Goal: Information Seeking & Learning: Learn about a topic

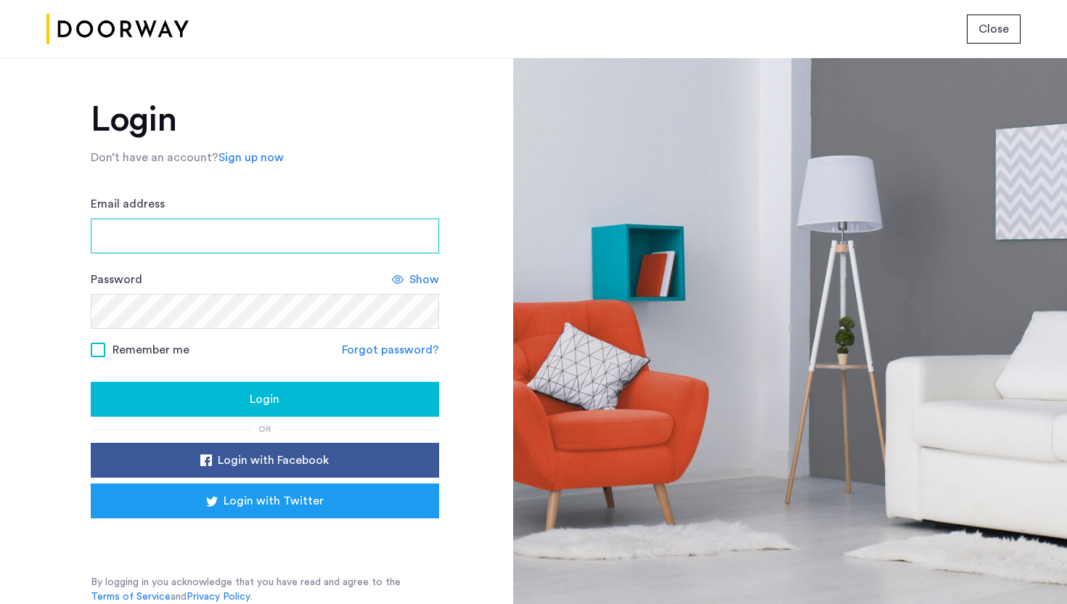
type input "**********"
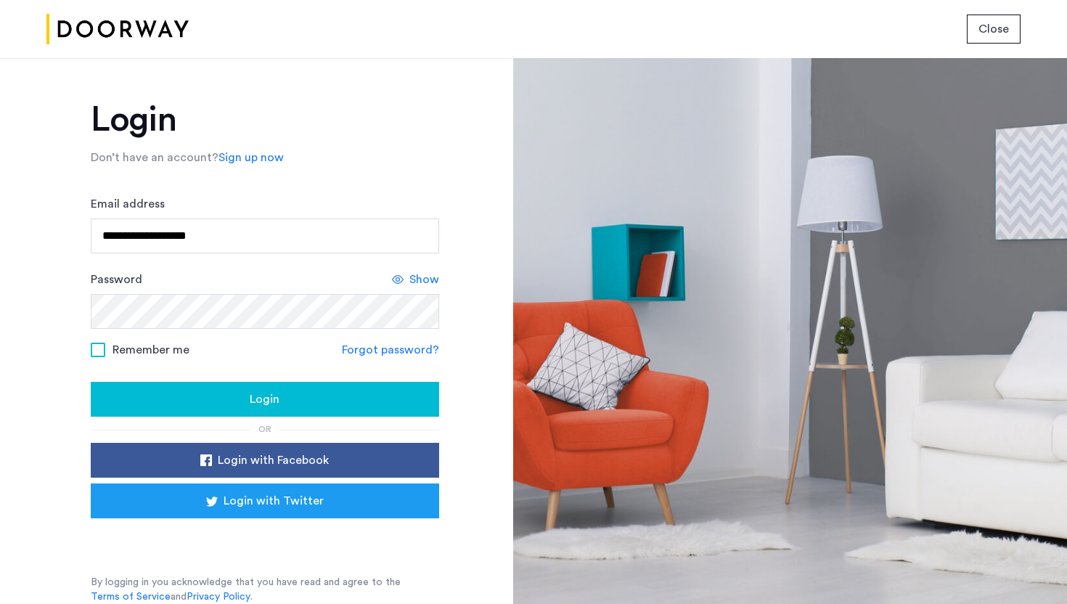
click at [349, 393] on div "Login" at bounding box center [264, 398] width 325 height 17
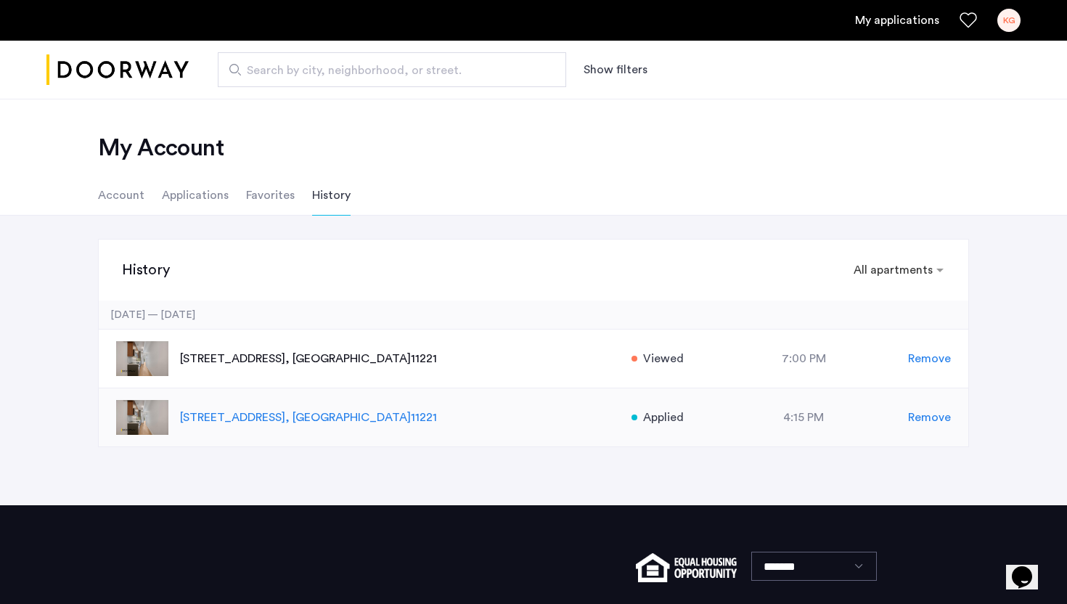
click at [305, 425] on p "[STREET_ADDRESS]" at bounding box center [398, 416] width 436 height 17
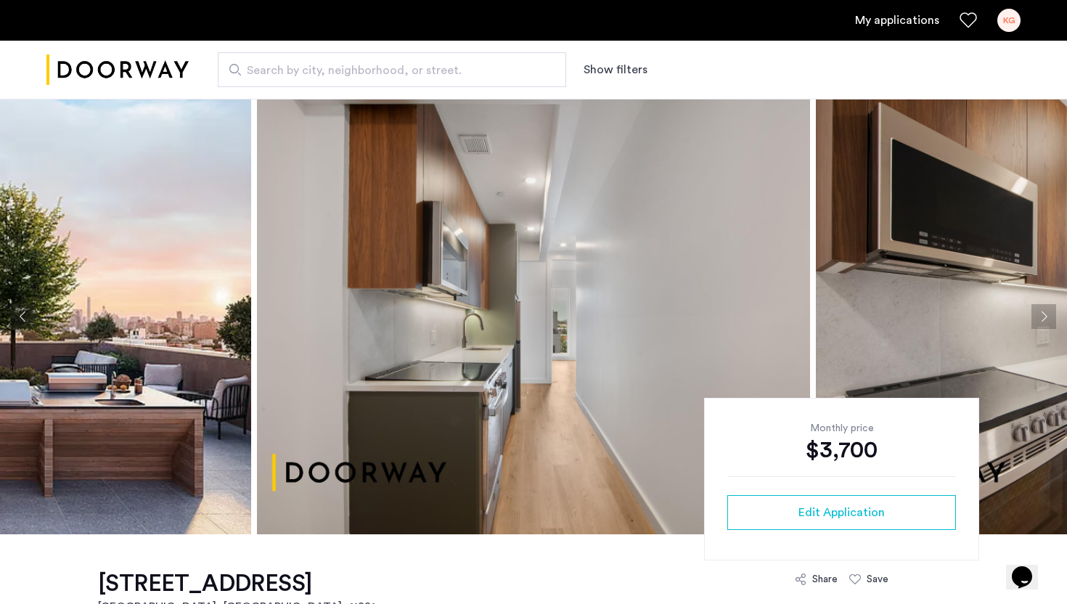
click at [557, 338] on img at bounding box center [533, 316] width 553 height 435
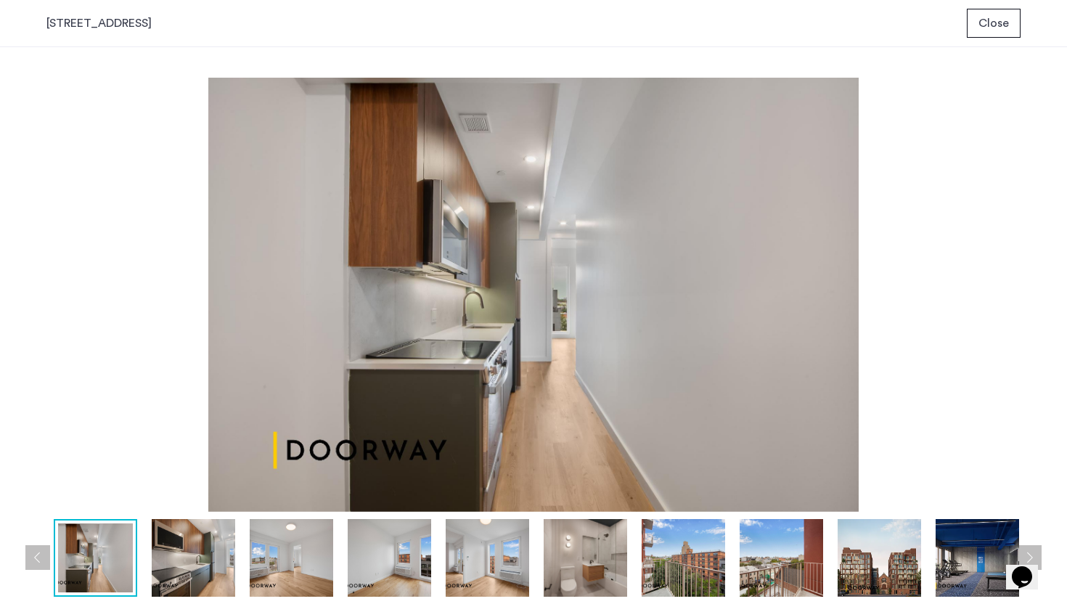
click at [557, 342] on img at bounding box center [533, 295] width 974 height 434
click at [313, 572] on img at bounding box center [291, 558] width 83 height 78
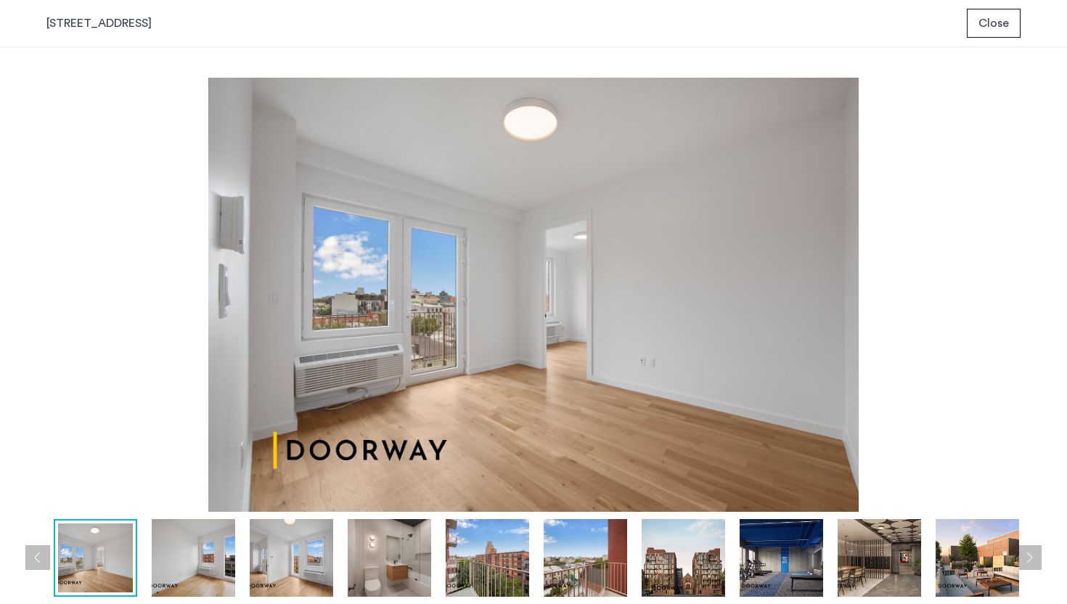
click at [398, 566] on img at bounding box center [389, 558] width 83 height 78
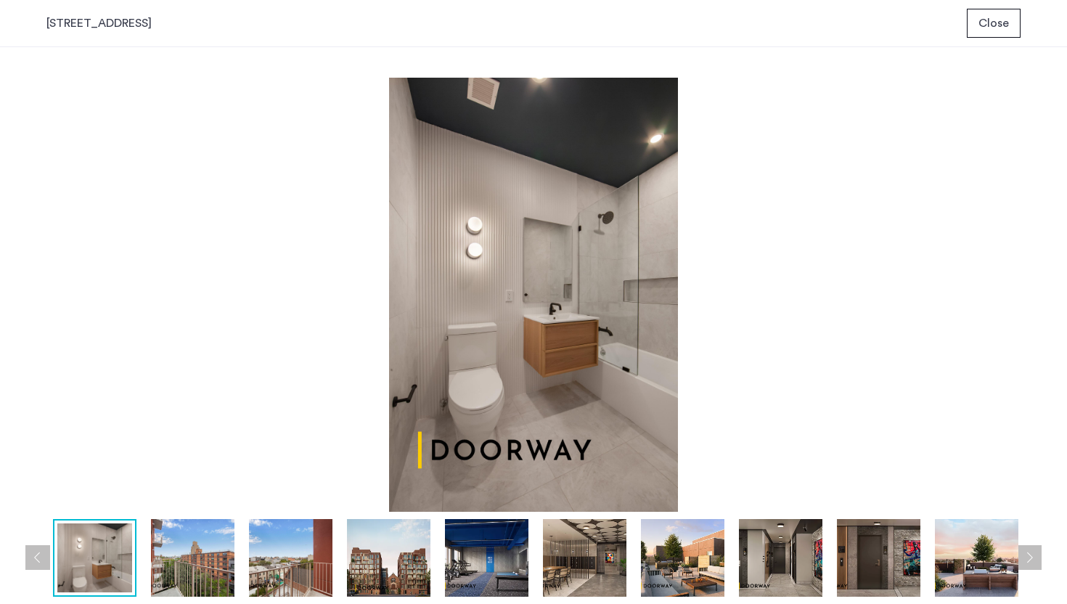
click at [538, 556] on div at bounding box center [292, 558] width 1472 height 78
click at [1030, 566] on button "Next apartment" at bounding box center [1029, 557] width 25 height 25
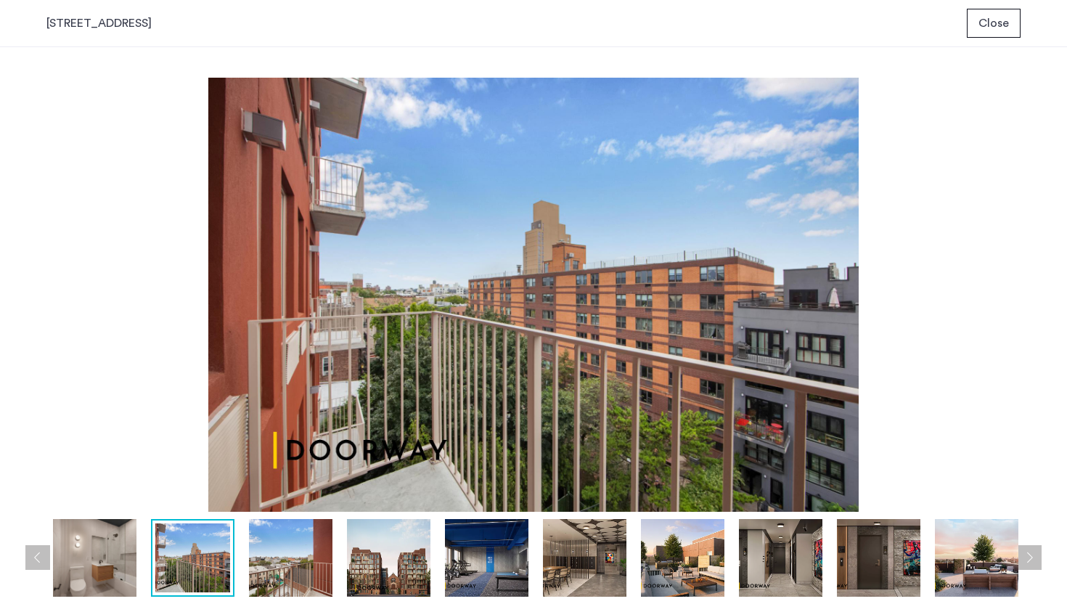
click at [1030, 566] on button "Next apartment" at bounding box center [1029, 557] width 25 height 25
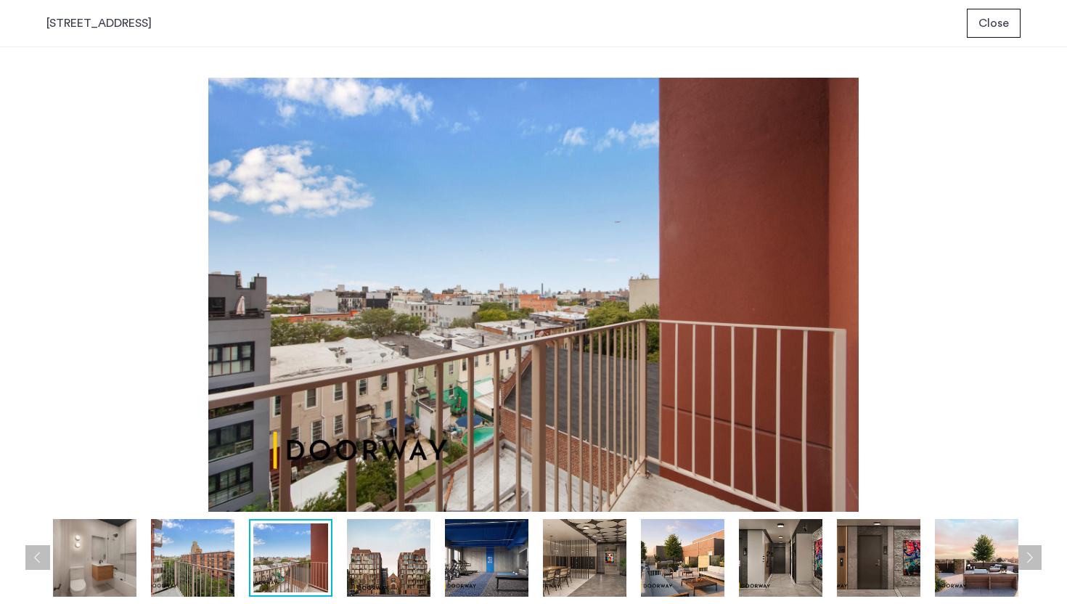
click at [1030, 566] on button "Next apartment" at bounding box center [1029, 557] width 25 height 25
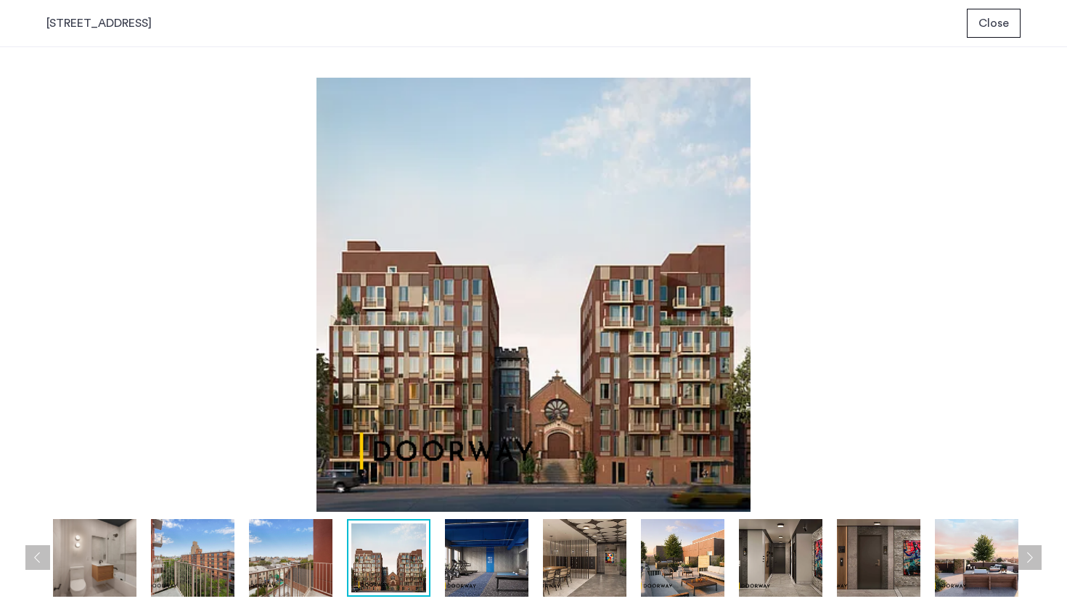
click at [1030, 566] on button "Next apartment" at bounding box center [1029, 557] width 25 height 25
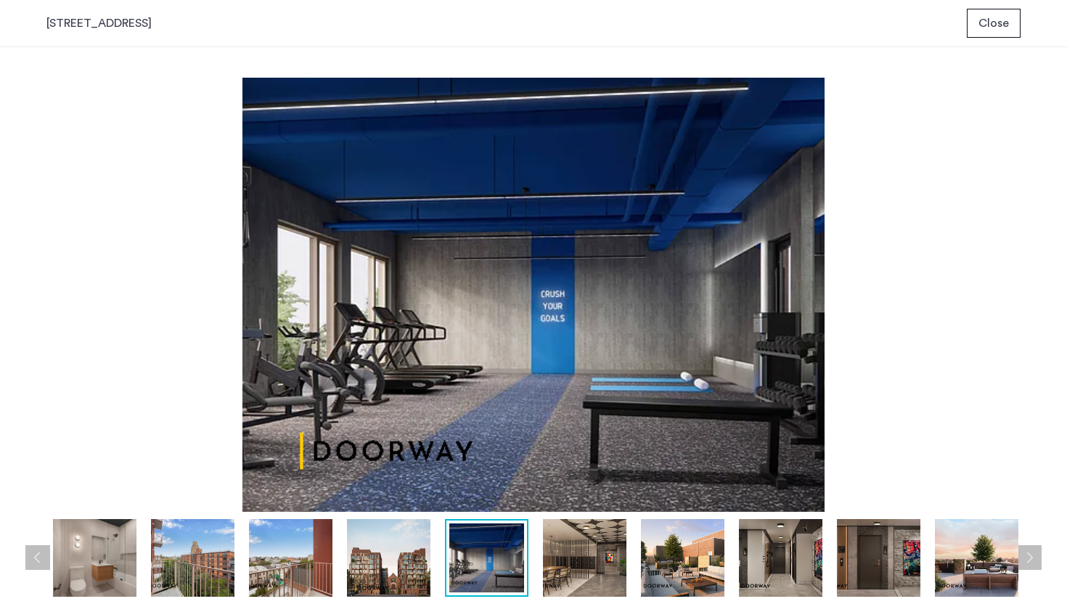
click at [1030, 566] on button "Next apartment" at bounding box center [1029, 557] width 25 height 25
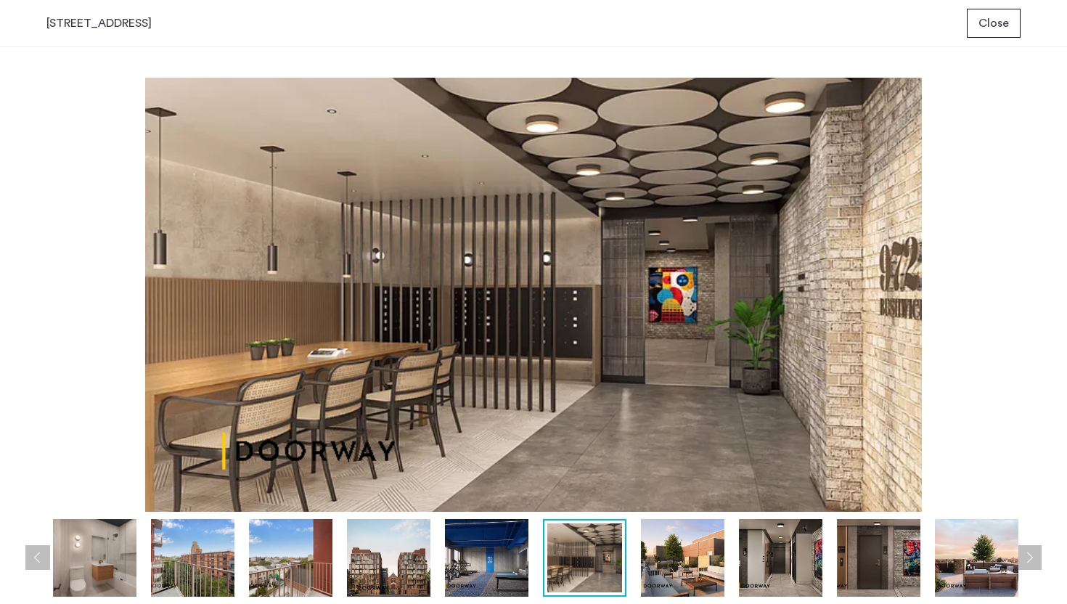
click at [1030, 566] on button "Next apartment" at bounding box center [1029, 557] width 25 height 25
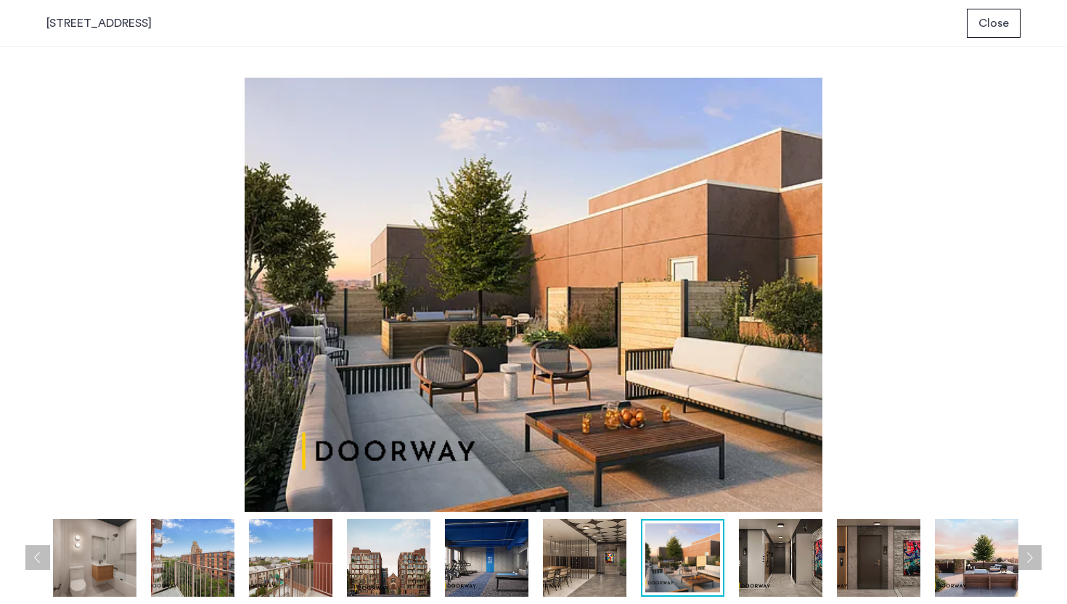
click at [1030, 566] on button "Next apartment" at bounding box center [1029, 557] width 25 height 25
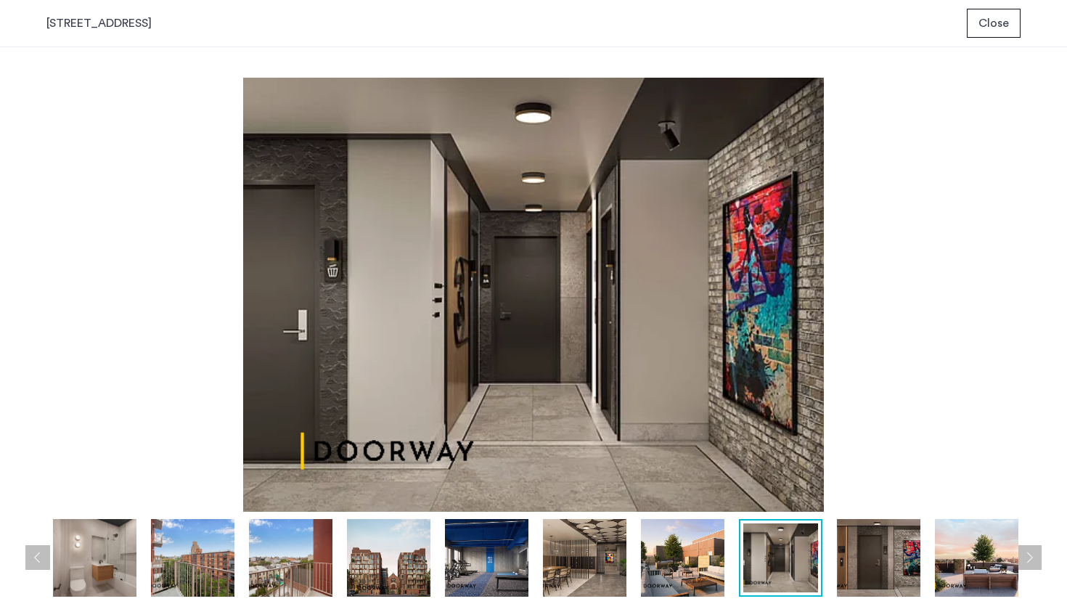
click at [1030, 566] on button "Next apartment" at bounding box center [1029, 557] width 25 height 25
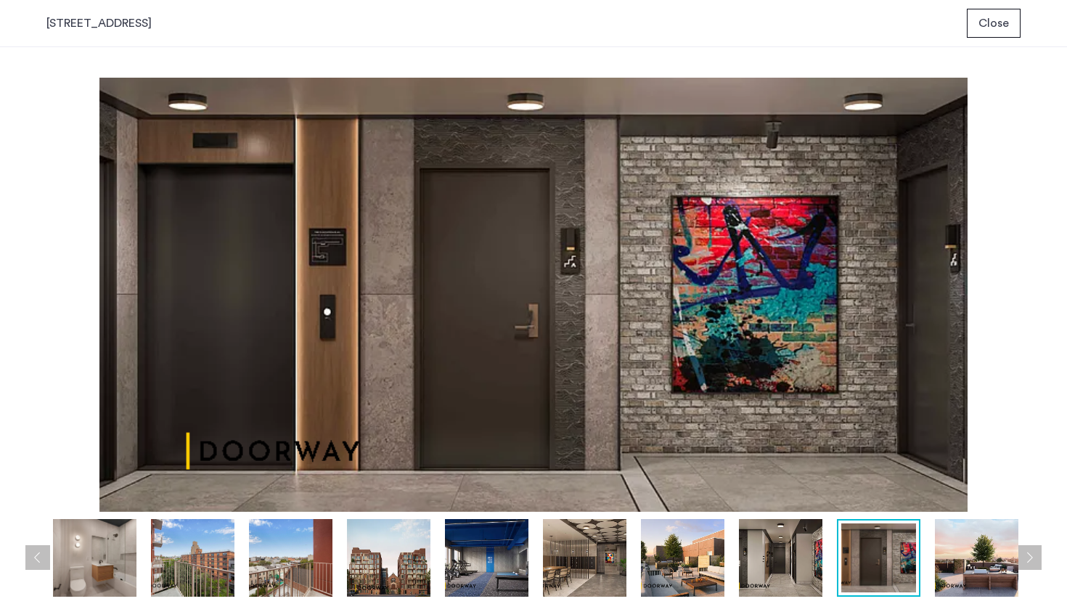
click at [1030, 566] on button "Next apartment" at bounding box center [1029, 557] width 25 height 25
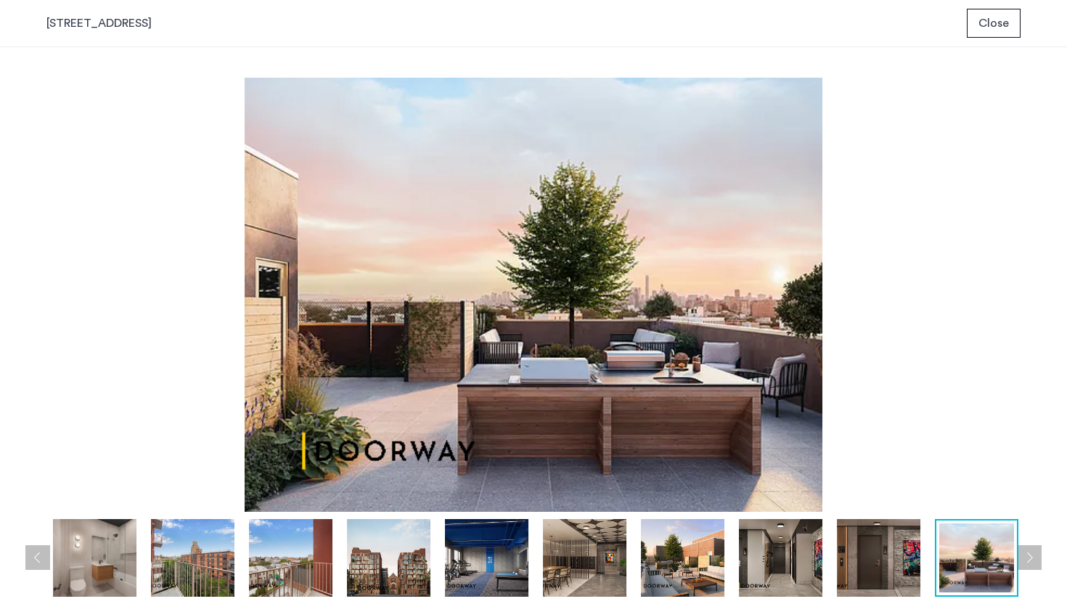
click at [1030, 566] on button "Next apartment" at bounding box center [1029, 557] width 25 height 25
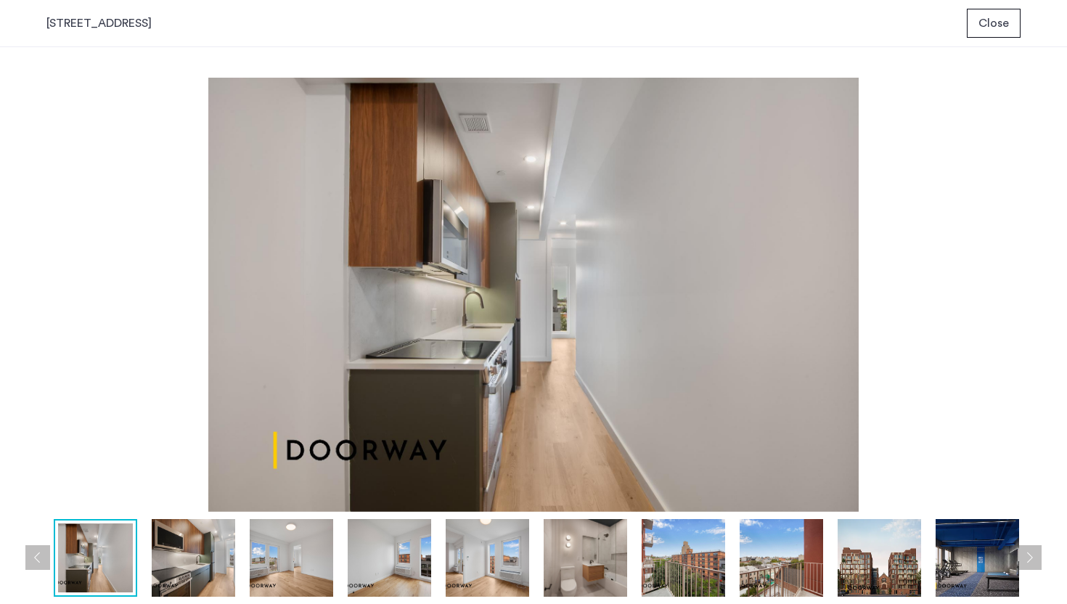
click at [1030, 566] on button "Next apartment" at bounding box center [1029, 557] width 25 height 25
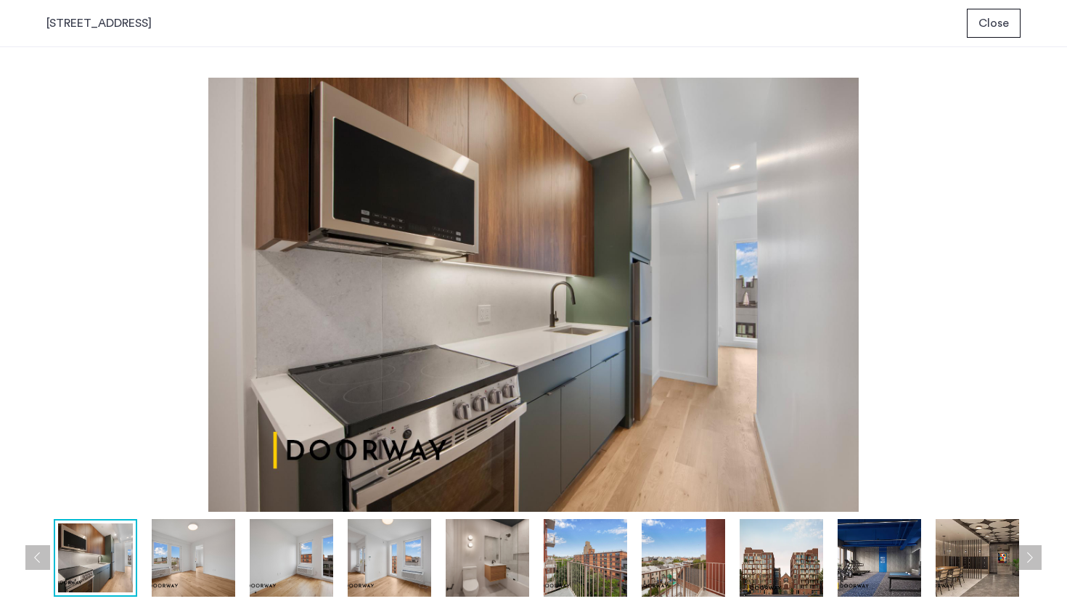
click at [1030, 566] on button "Next apartment" at bounding box center [1029, 557] width 25 height 25
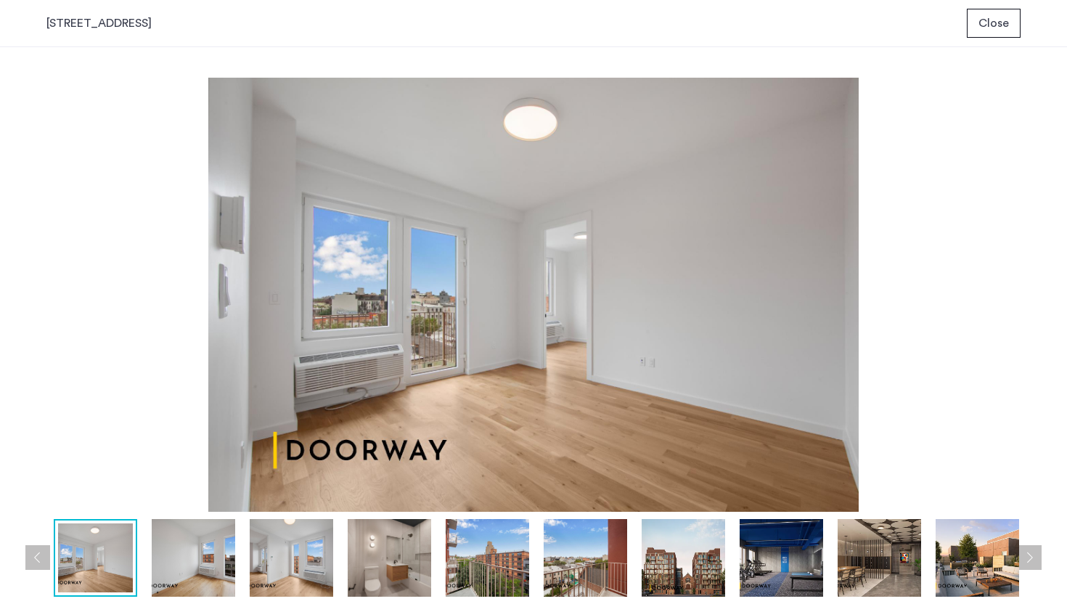
click at [233, 555] on img at bounding box center [193, 558] width 83 height 78
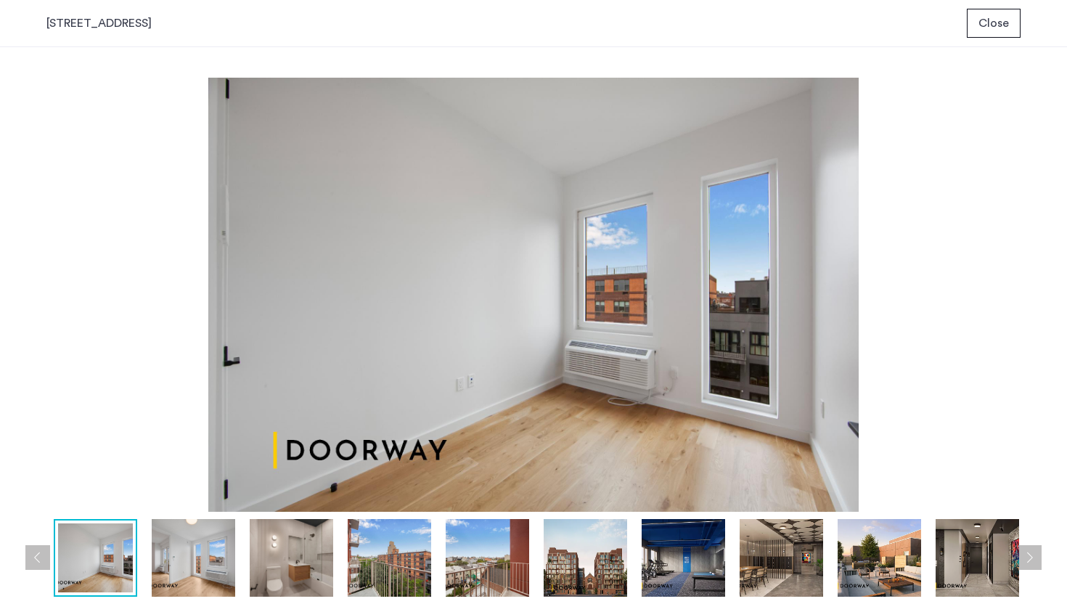
click at [308, 571] on img at bounding box center [291, 558] width 83 height 78
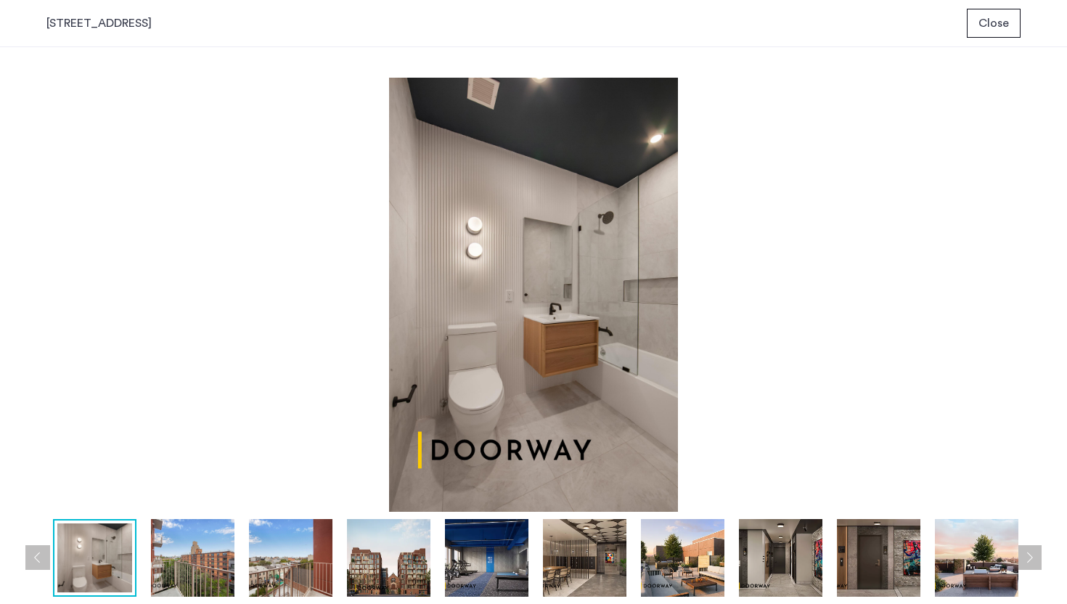
click at [977, 577] on img at bounding box center [976, 558] width 83 height 78
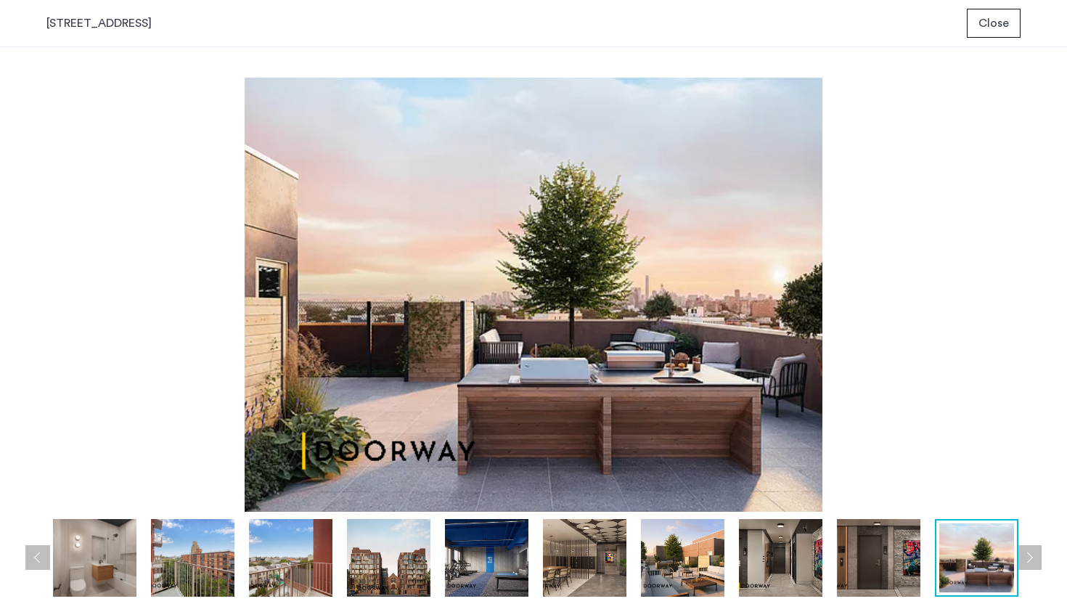
click at [822, 575] on div at bounding box center [292, 558] width 1472 height 78
click at [705, 586] on img at bounding box center [682, 558] width 83 height 78
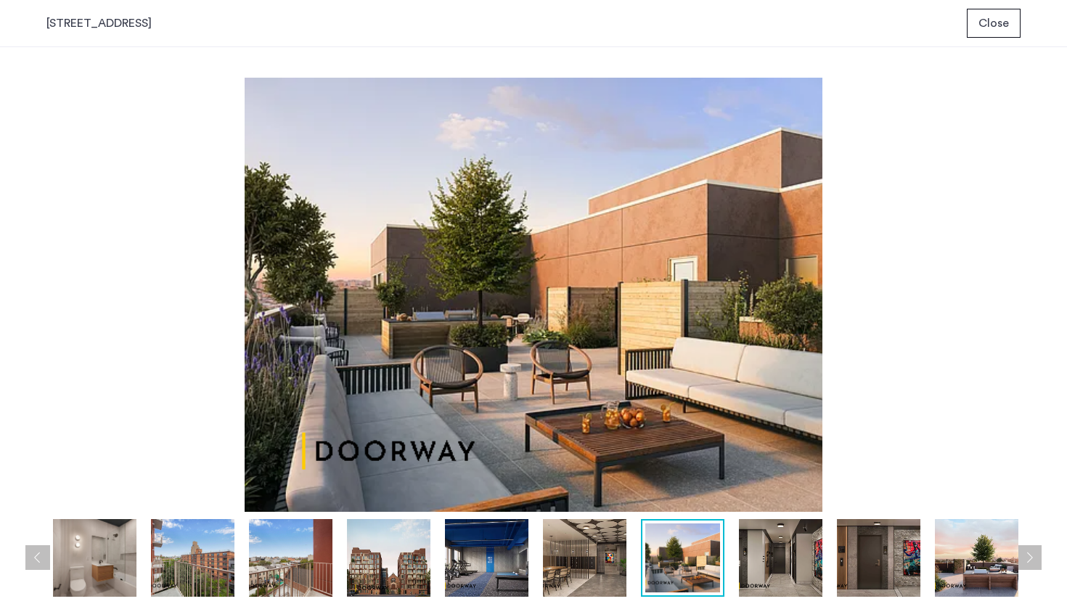
click at [582, 563] on img at bounding box center [584, 558] width 83 height 78
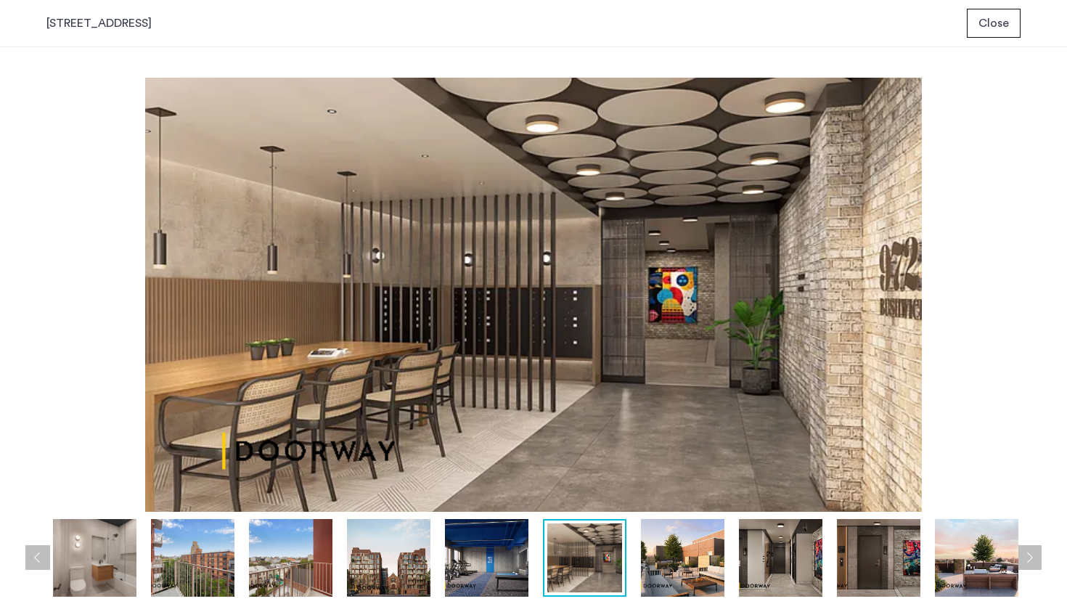
click at [485, 565] on img at bounding box center [486, 558] width 83 height 78
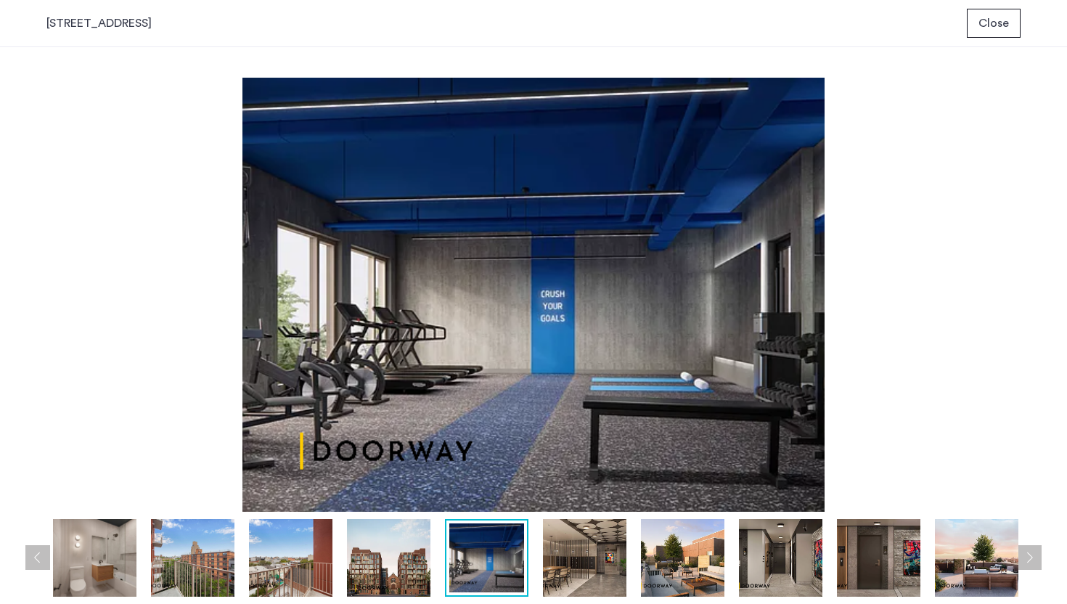
click at [393, 563] on img at bounding box center [388, 558] width 83 height 78
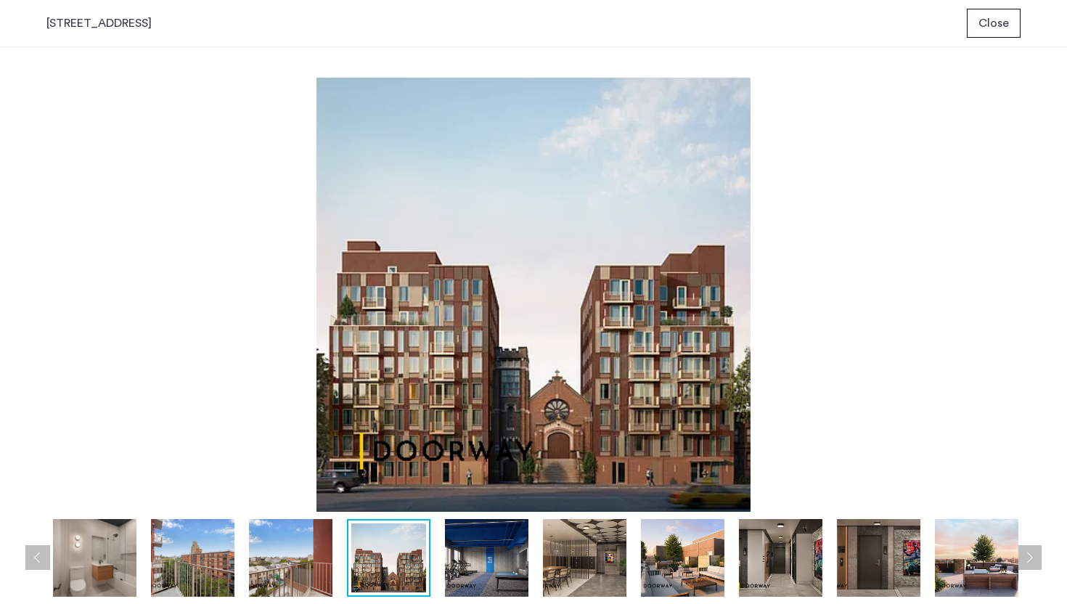
click at [304, 565] on img at bounding box center [290, 558] width 83 height 78
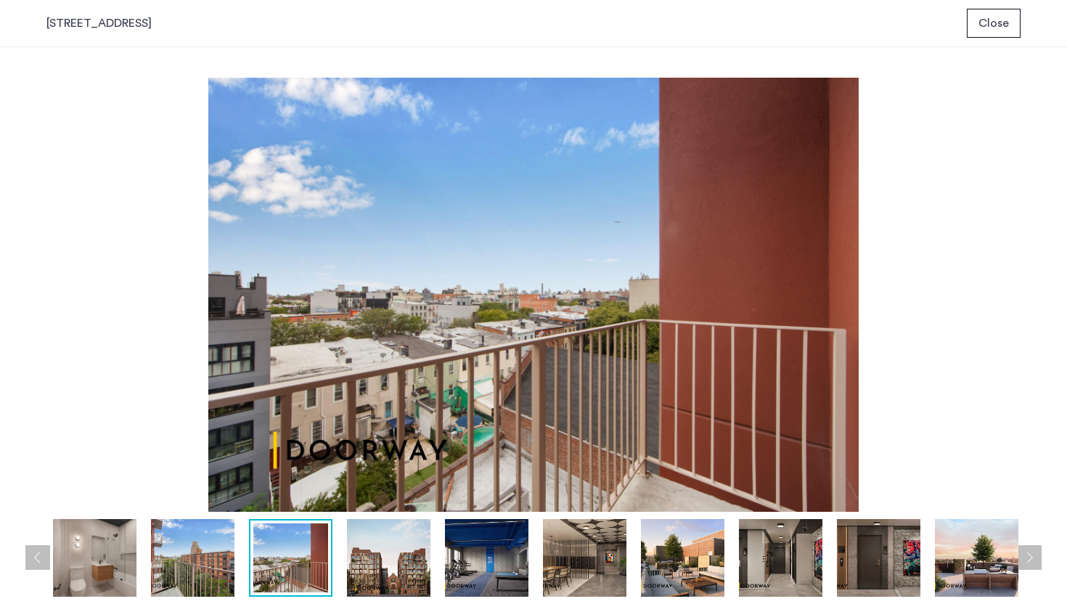
click at [176, 564] on img at bounding box center [192, 558] width 83 height 78
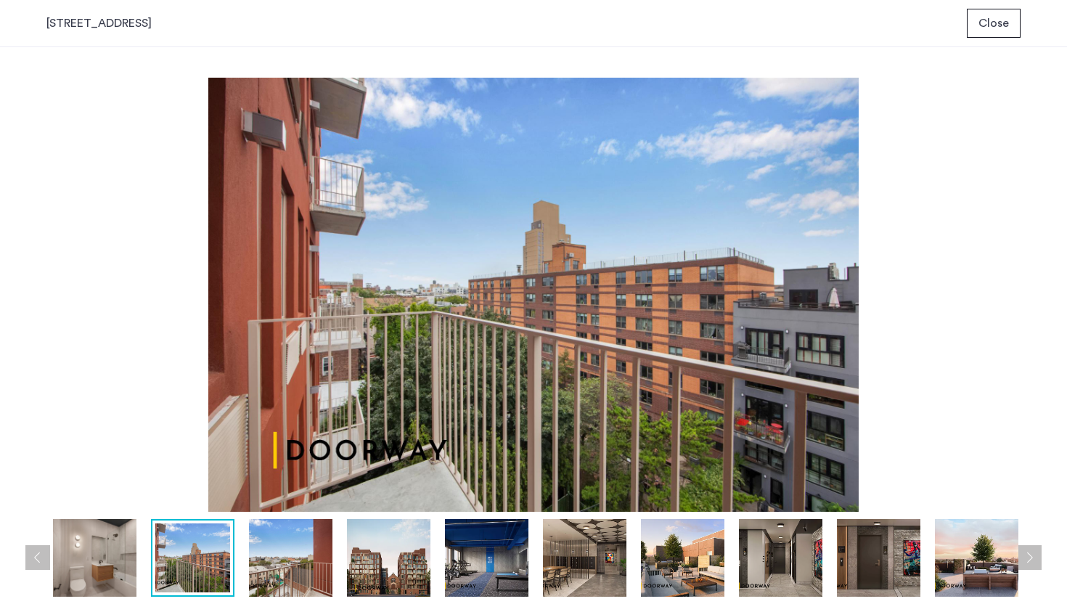
click at [87, 563] on img at bounding box center [94, 558] width 83 height 78
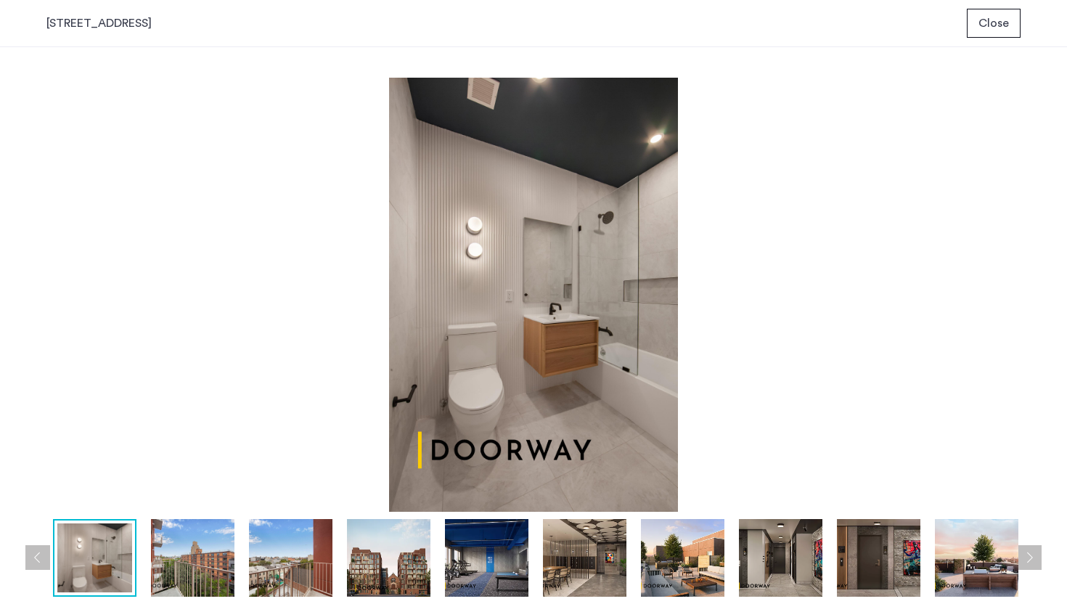
click at [25, 567] on button "Previous apartment" at bounding box center [37, 557] width 25 height 25
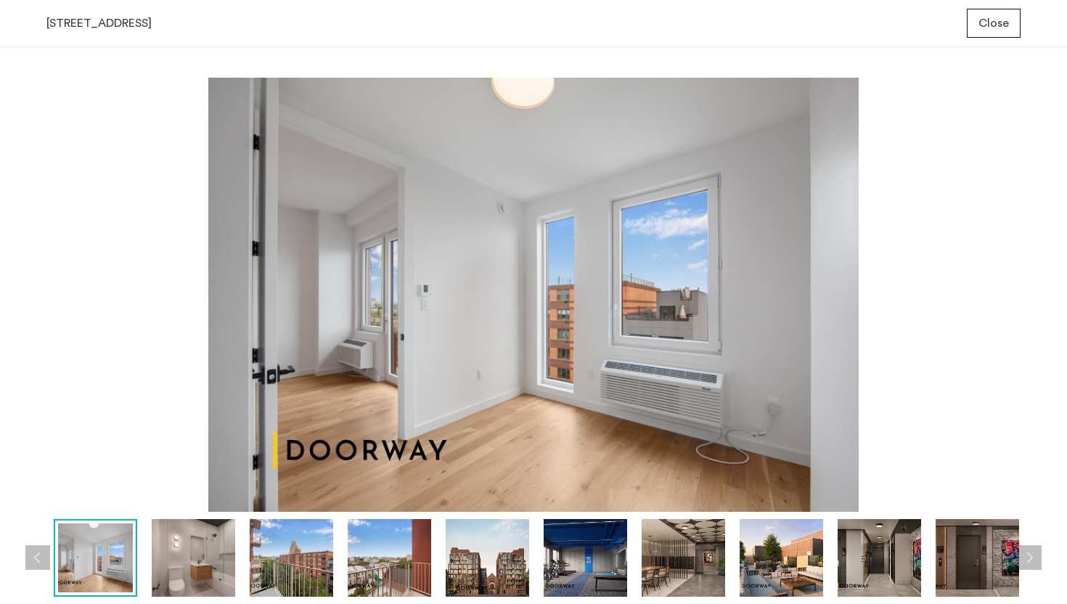
click at [31, 558] on button "Previous apartment" at bounding box center [37, 557] width 25 height 25
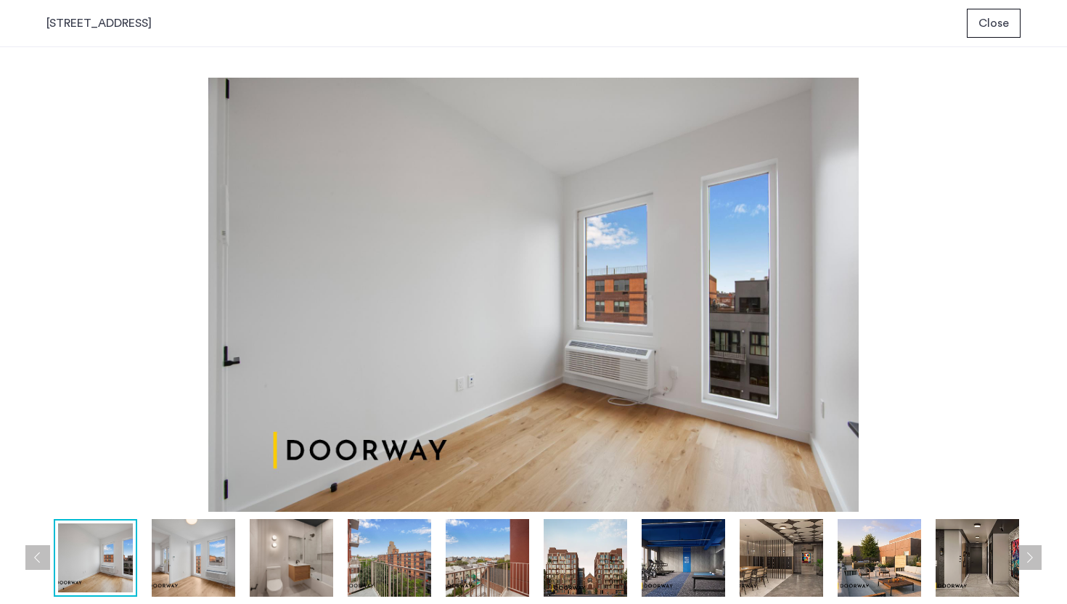
click at [39, 552] on button "Previous apartment" at bounding box center [37, 557] width 25 height 25
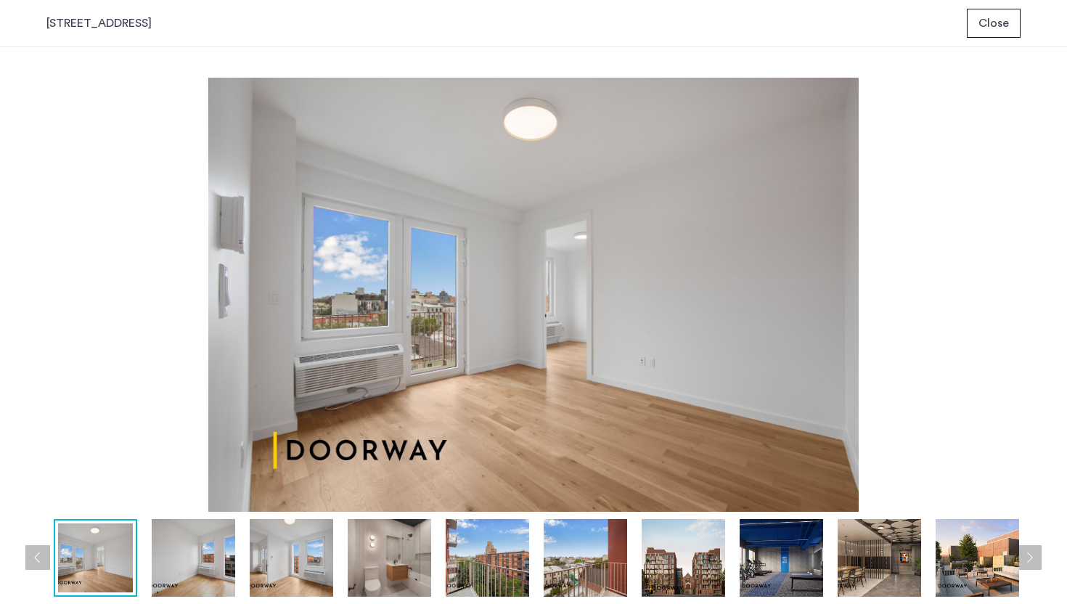
click at [39, 552] on button "Previous apartment" at bounding box center [37, 557] width 25 height 25
